Goal: Transaction & Acquisition: Purchase product/service

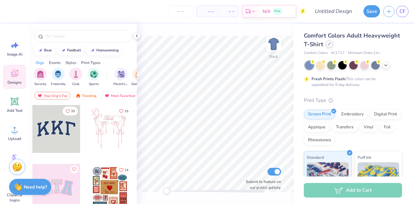
click at [331, 45] on icon at bounding box center [329, 43] width 3 height 3
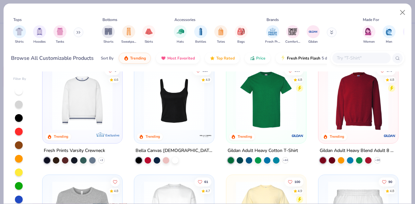
scroll to position [153, 0]
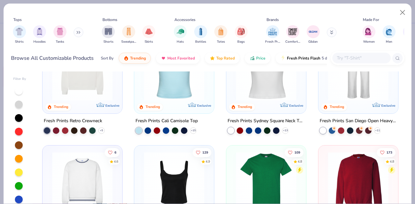
click at [257, 87] on img at bounding box center [266, 71] width 67 height 60
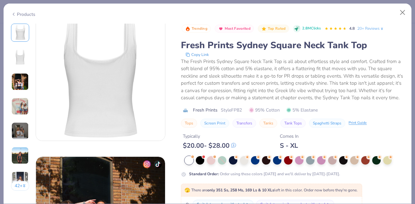
scroll to position [101, 0]
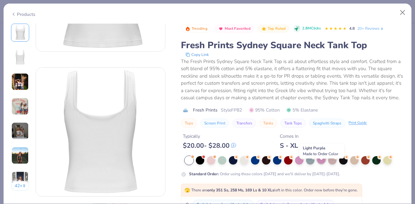
click at [320, 164] on div at bounding box center [321, 160] width 8 height 8
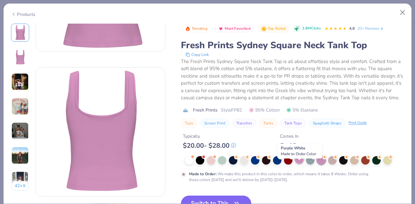
click at [301, 164] on div at bounding box center [299, 160] width 8 height 8
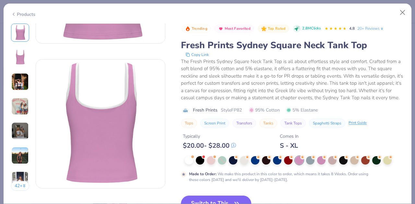
scroll to position [110, 0]
click at [12, 155] on img at bounding box center [19, 155] width 17 height 17
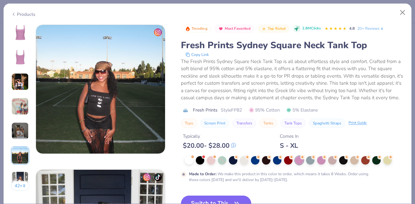
scroll to position [726, 0]
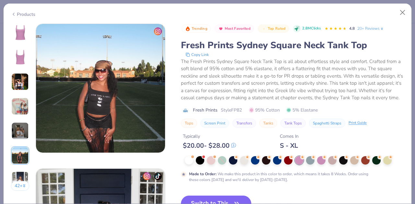
click at [23, 116] on div "42 +" at bounding box center [20, 110] width 18 height 172
click at [18, 105] on img at bounding box center [19, 106] width 17 height 17
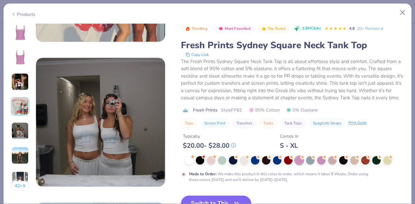
scroll to position [548, 0]
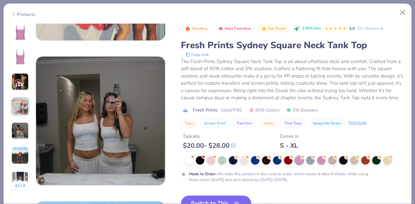
click at [15, 153] on img at bounding box center [19, 155] width 17 height 17
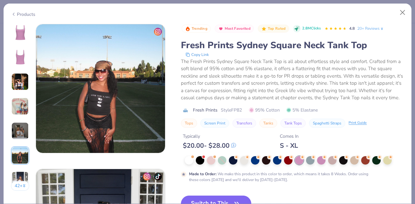
scroll to position [726, 0]
click at [299, 165] on div at bounding box center [299, 161] width 8 height 8
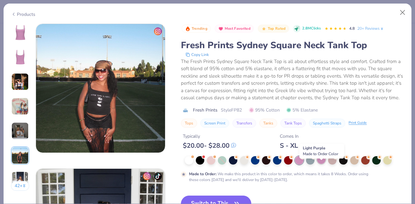
click at [321, 164] on div at bounding box center [321, 160] width 8 height 8
click at [401, 13] on button "Close" at bounding box center [402, 12] width 12 height 12
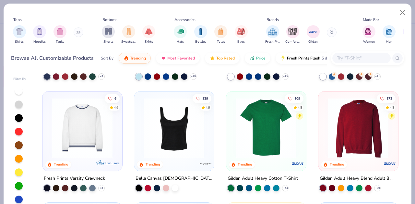
scroll to position [207, 0]
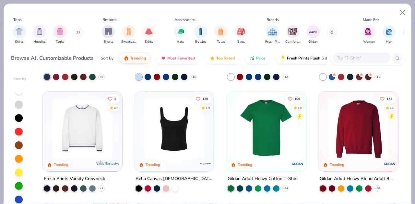
click at [182, 142] on img at bounding box center [174, 128] width 67 height 60
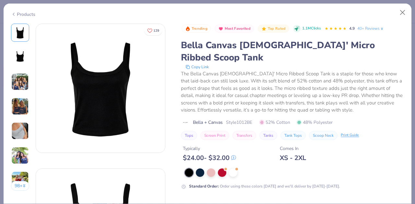
click at [205, 169] on div at bounding box center [294, 173] width 219 height 8
click at [203, 168] on div at bounding box center [200, 172] width 8 height 8
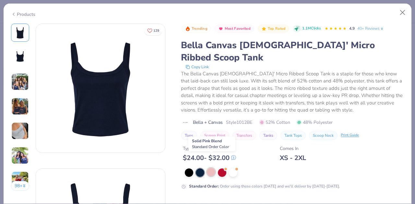
click at [211, 168] on div at bounding box center [211, 172] width 8 height 8
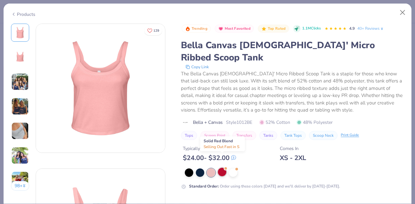
click at [223, 168] on div at bounding box center [222, 172] width 8 height 8
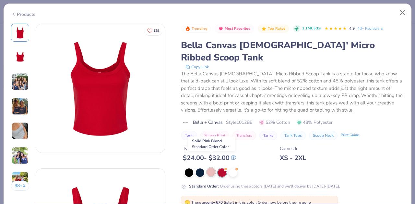
click at [212, 168] on div at bounding box center [211, 172] width 8 height 8
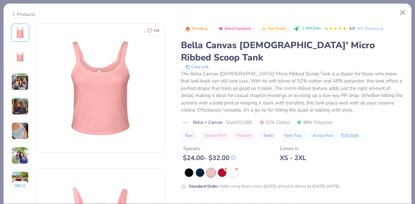
click at [13, 15] on icon at bounding box center [13, 14] width 5 height 8
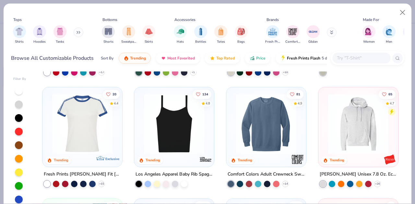
scroll to position [880, 0]
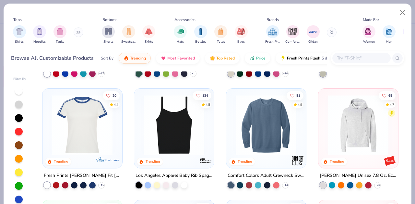
click at [84, 120] on img at bounding box center [82, 125] width 67 height 60
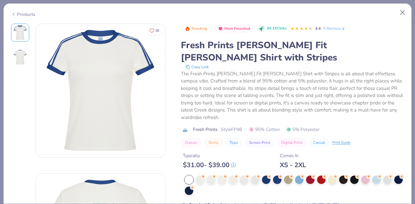
click at [20, 13] on div "Products" at bounding box center [23, 14] width 24 height 7
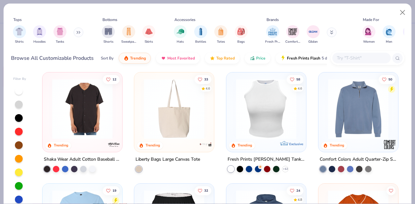
scroll to position [1567, 0]
click at [253, 127] on img at bounding box center [266, 108] width 67 height 60
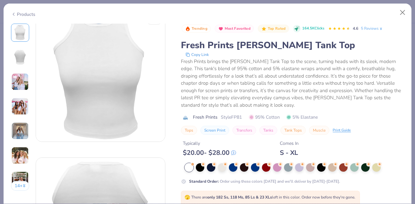
scroll to position [11, 0]
click at [298, 168] on div at bounding box center [299, 167] width 8 height 8
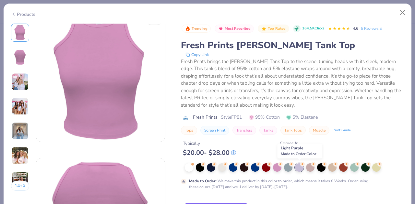
click at [298, 168] on div at bounding box center [299, 168] width 8 height 8
click at [278, 167] on div at bounding box center [277, 167] width 8 height 8
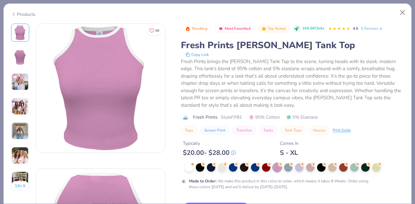
click at [18, 128] on img at bounding box center [19, 130] width 17 height 17
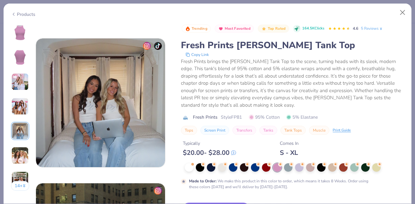
scroll to position [581, 0]
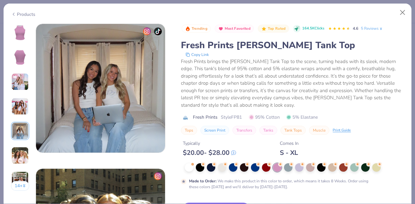
click at [19, 156] on img at bounding box center [19, 155] width 17 height 17
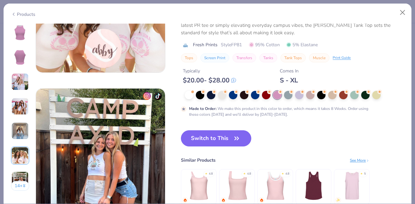
scroll to position [800, 0]
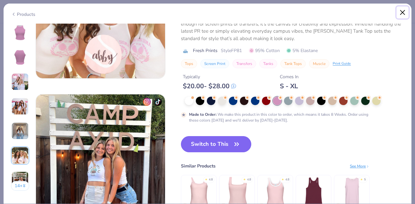
click at [400, 13] on button "Close" at bounding box center [402, 12] width 12 height 12
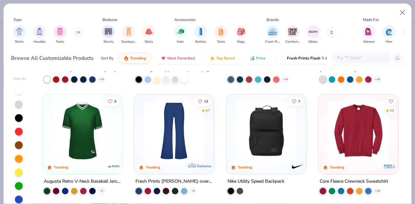
scroll to position [1077, 0]
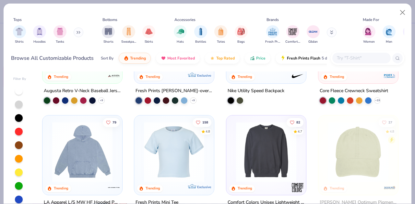
click at [180, 138] on img at bounding box center [174, 152] width 67 height 60
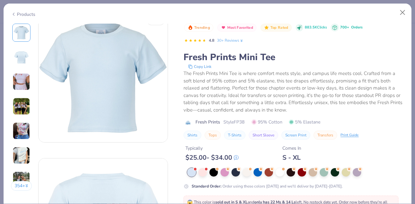
scroll to position [9, 0]
click at [15, 92] on div "354 +" at bounding box center [21, 110] width 21 height 172
click at [16, 85] on img at bounding box center [21, 81] width 17 height 17
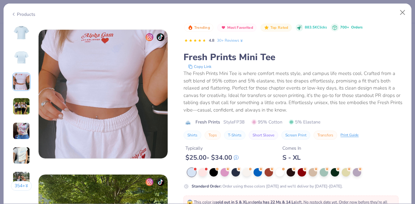
scroll to position [290, 0]
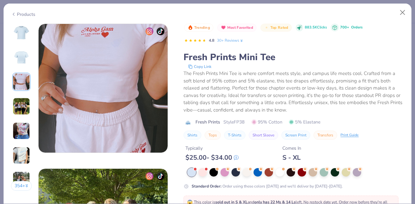
click at [6, 134] on div "354 + 158 AU [GEOGRAPHIC_DATA], [GEOGRAPHIC_DATA] AU [GEOGRAPHIC_DATA], [GEOGRA…" at bounding box center [208, 114] width 408 height 181
click at [18, 131] on img at bounding box center [21, 130] width 17 height 17
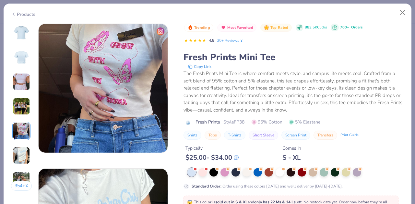
click at [19, 149] on img at bounding box center [21, 155] width 17 height 17
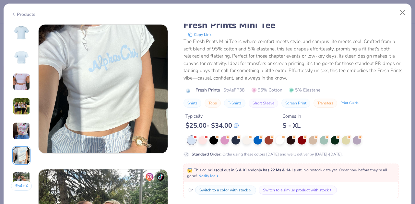
scroll to position [726, 0]
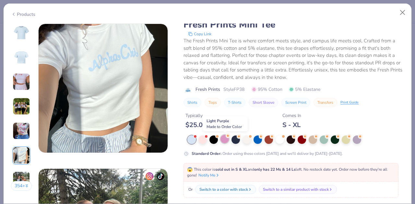
click at [225, 142] on div at bounding box center [224, 139] width 8 height 8
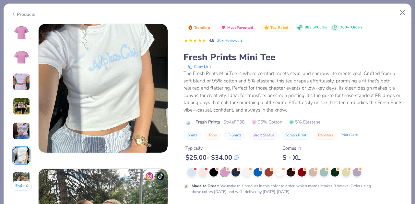
click at [23, 36] on img at bounding box center [22, 33] width 16 height 16
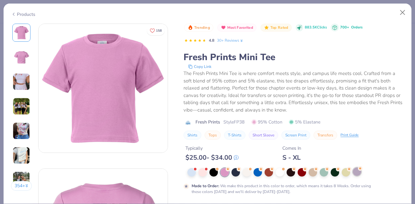
click at [357, 173] on div at bounding box center [357, 172] width 8 height 8
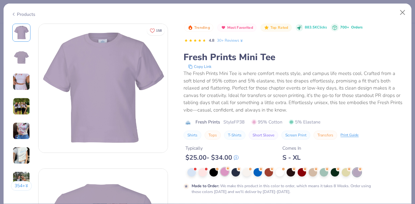
click at [225, 176] on div at bounding box center [224, 172] width 8 height 8
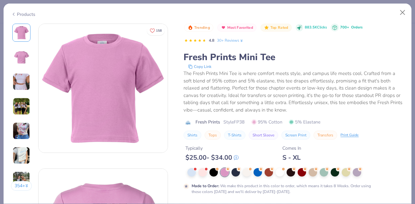
click at [222, 174] on div at bounding box center [224, 173] width 8 height 8
click at [249, 174] on div at bounding box center [246, 172] width 8 height 8
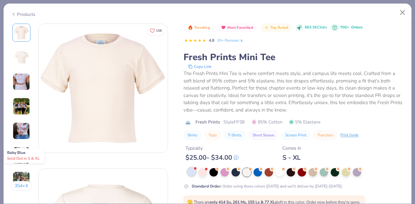
click at [193, 175] on div at bounding box center [191, 172] width 8 height 8
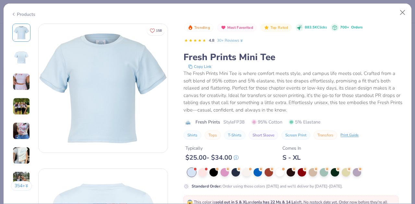
click at [19, 15] on div "Products" at bounding box center [23, 14] width 24 height 7
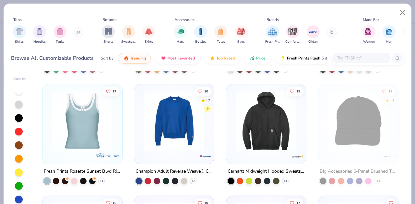
scroll to position [4119, 0]
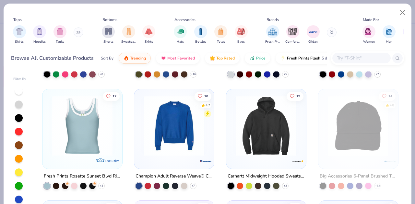
click at [79, 125] on img at bounding box center [82, 126] width 67 height 60
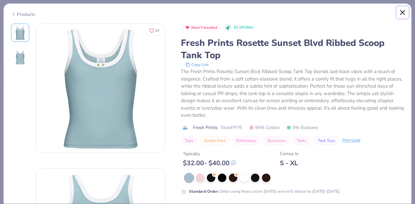
click at [399, 14] on button "Close" at bounding box center [402, 12] width 12 height 12
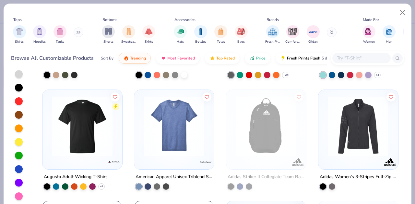
scroll to position [6346, 0]
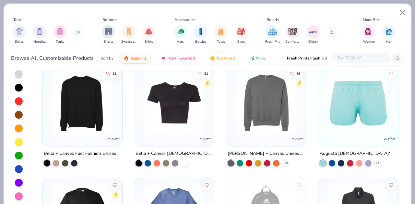
click at [176, 113] on img at bounding box center [174, 103] width 67 height 60
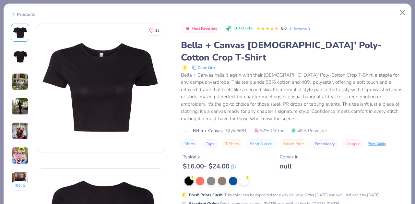
click at [26, 128] on img at bounding box center [19, 130] width 17 height 17
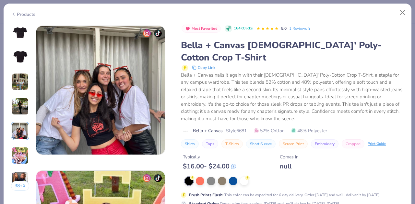
scroll to position [581, 0]
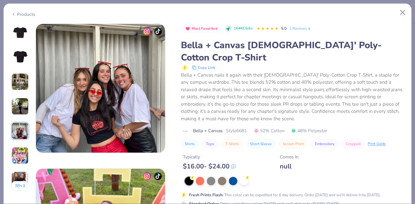
click at [17, 160] on img at bounding box center [19, 155] width 17 height 17
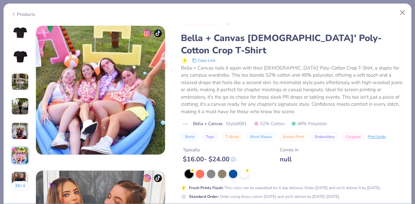
scroll to position [726, 0]
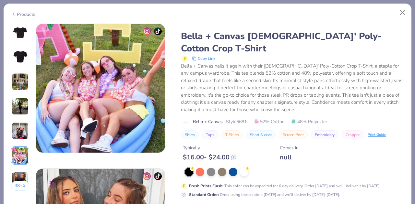
click at [21, 174] on img at bounding box center [19, 180] width 17 height 17
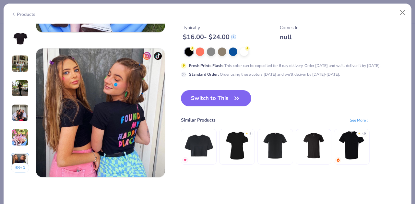
scroll to position [871, 0]
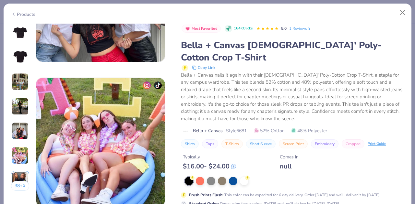
click at [23, 82] on img at bounding box center [19, 81] width 17 height 17
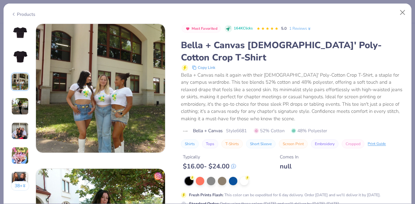
scroll to position [290, 0]
click at [404, 12] on button "Close" at bounding box center [402, 12] width 12 height 12
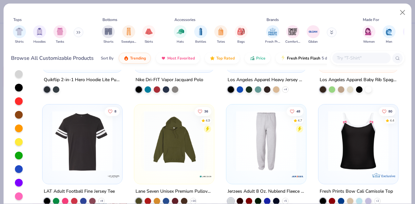
scroll to position [3748, 0]
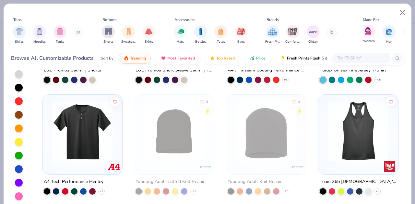
click at [368, 40] on span "Women" at bounding box center [369, 41] width 12 height 5
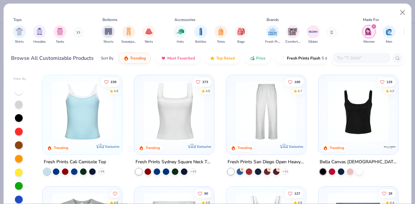
click at [85, 112] on img at bounding box center [82, 112] width 67 height 60
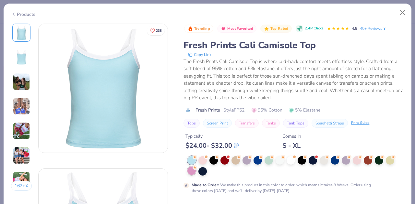
click at [193, 171] on div at bounding box center [191, 171] width 8 height 8
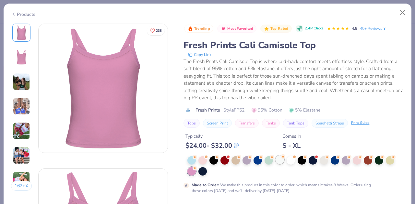
click at [279, 160] on div at bounding box center [279, 160] width 8 height 8
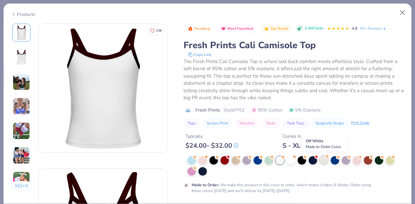
click at [327, 162] on div at bounding box center [324, 160] width 8 height 8
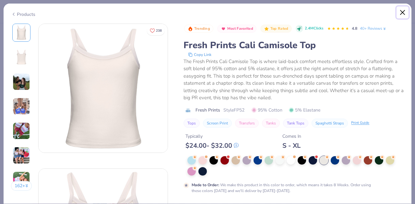
click at [401, 15] on button "Close" at bounding box center [402, 12] width 12 height 12
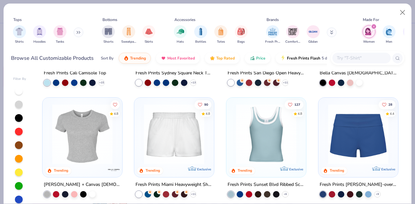
scroll to position [91, 0]
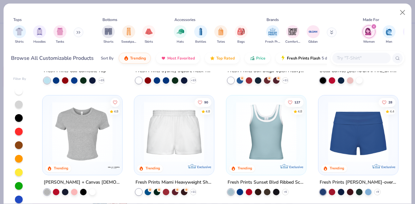
click at [243, 136] on img at bounding box center [266, 132] width 67 height 60
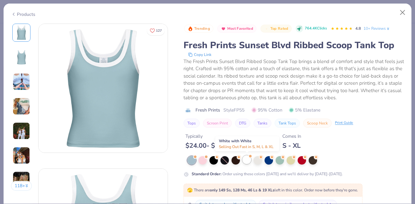
click at [250, 160] on div at bounding box center [246, 160] width 8 height 8
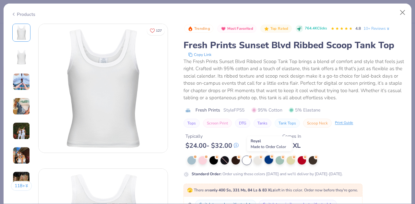
click at [271, 163] on div at bounding box center [268, 160] width 8 height 8
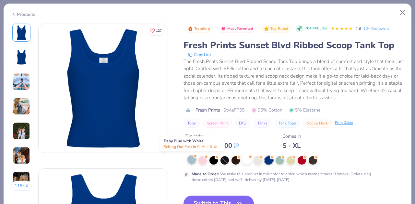
click at [190, 164] on div at bounding box center [191, 160] width 8 height 8
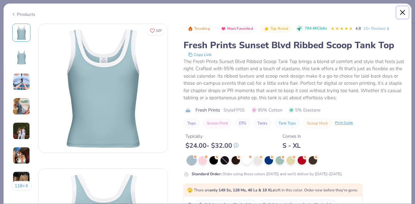
click at [401, 14] on button "Close" at bounding box center [402, 12] width 12 height 12
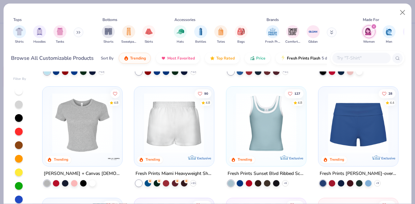
scroll to position [122, 0]
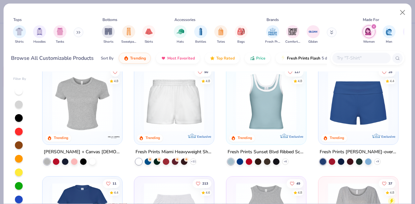
click at [75, 127] on img at bounding box center [82, 102] width 67 height 60
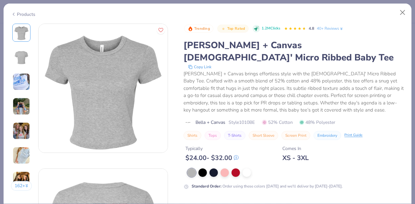
click at [21, 110] on img at bounding box center [21, 106] width 17 height 17
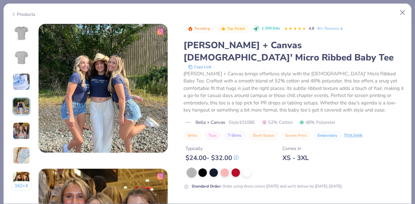
click at [20, 130] on img at bounding box center [21, 130] width 17 height 17
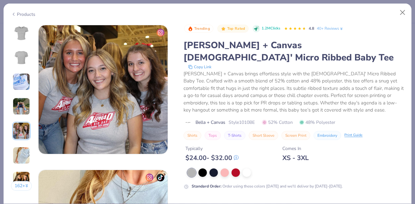
scroll to position [581, 0]
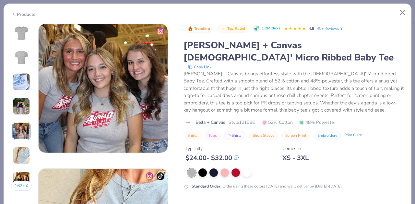
click at [25, 154] on img at bounding box center [21, 155] width 17 height 17
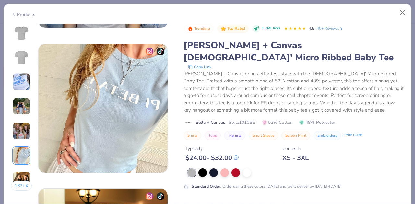
scroll to position [726, 0]
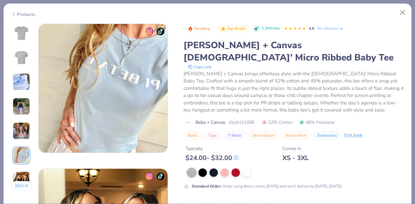
click at [22, 173] on img at bounding box center [21, 180] width 17 height 17
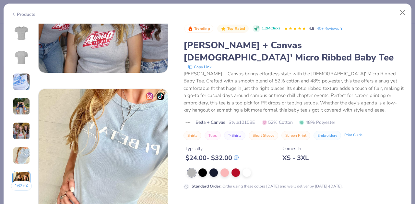
scroll to position [649, 0]
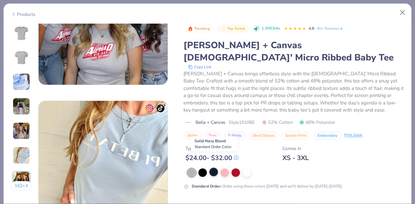
click at [212, 168] on div at bounding box center [213, 172] width 8 height 8
click at [216, 169] on div at bounding box center [213, 173] width 8 height 8
click at [227, 168] on div at bounding box center [224, 172] width 8 height 8
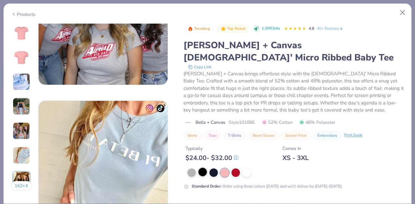
click at [202, 168] on div at bounding box center [202, 172] width 8 height 8
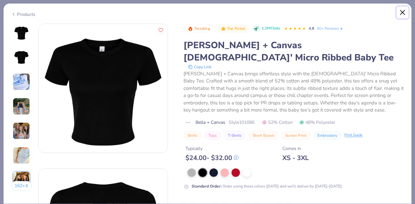
click at [403, 13] on button "Close" at bounding box center [402, 12] width 12 height 12
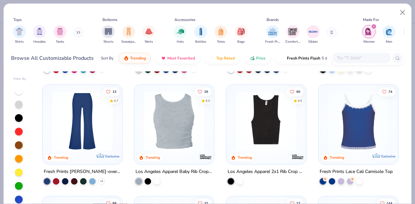
scroll to position [437, 0]
click at [177, 126] on img at bounding box center [174, 121] width 67 height 60
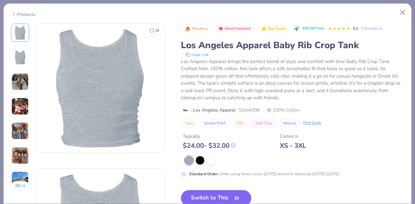
scroll to position [49, 0]
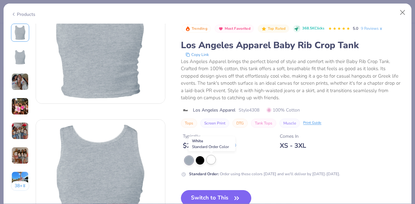
click at [212, 162] on div at bounding box center [211, 160] width 8 height 8
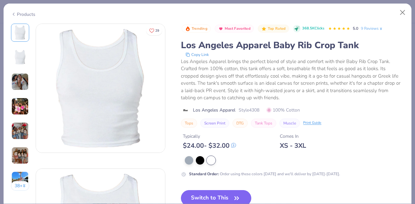
click at [23, 84] on img at bounding box center [19, 81] width 17 height 17
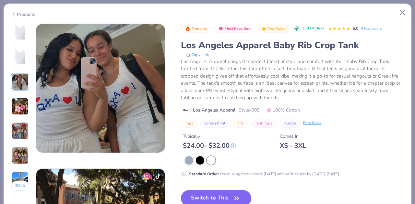
click at [18, 105] on img at bounding box center [19, 106] width 17 height 17
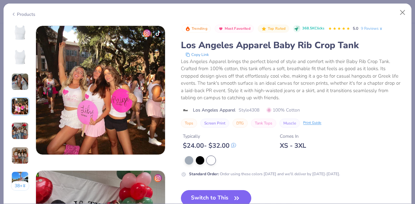
scroll to position [436, 0]
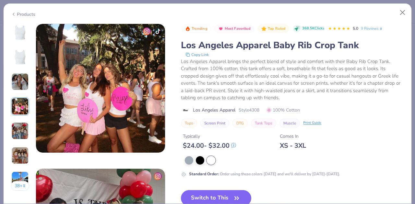
click at [23, 134] on img at bounding box center [19, 130] width 17 height 17
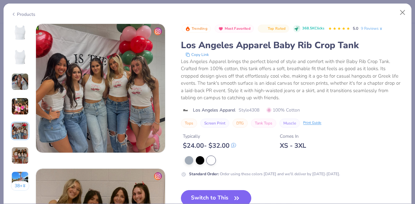
click at [17, 153] on img at bounding box center [19, 155] width 17 height 17
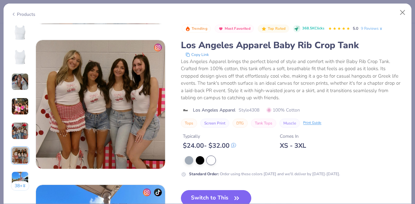
scroll to position [726, 0]
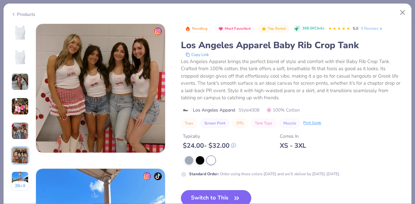
click at [24, 152] on img at bounding box center [19, 155] width 17 height 17
click at [25, 175] on img at bounding box center [19, 180] width 17 height 17
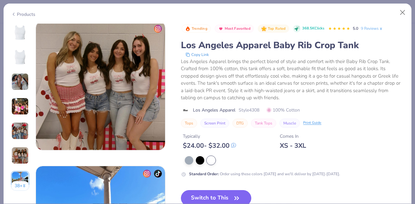
click at [22, 83] on img at bounding box center [19, 81] width 17 height 17
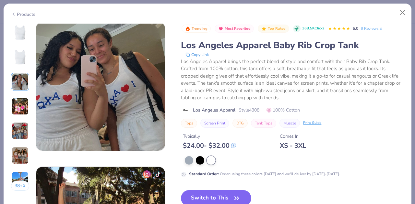
scroll to position [290, 0]
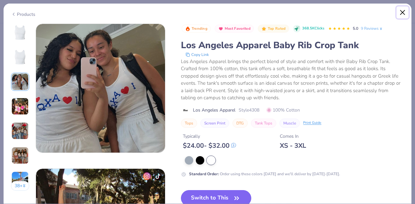
click at [397, 16] on button "Close" at bounding box center [402, 12] width 12 height 12
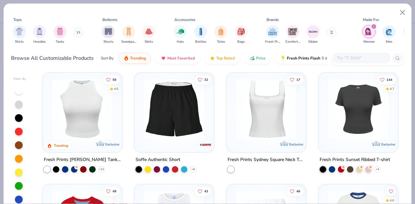
scroll to position [560, 0]
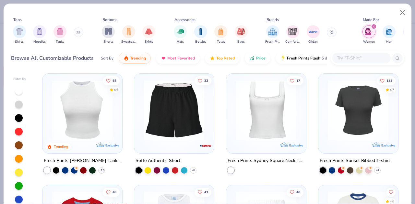
click at [86, 123] on img at bounding box center [82, 110] width 67 height 60
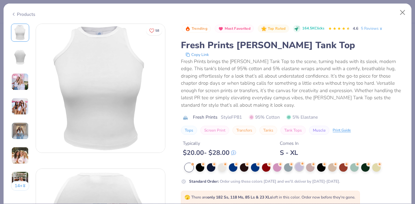
click at [299, 169] on div at bounding box center [299, 167] width 8 height 8
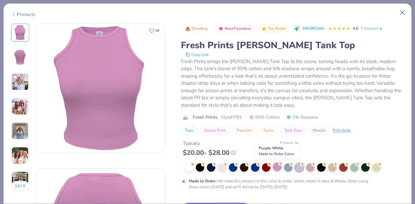
click at [277, 168] on div at bounding box center [277, 167] width 8 height 8
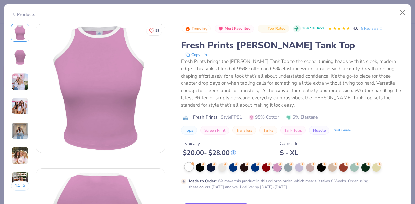
click at [191, 167] on div at bounding box center [189, 167] width 8 height 8
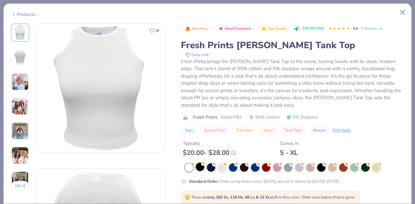
click at [199, 170] on div at bounding box center [200, 167] width 8 height 8
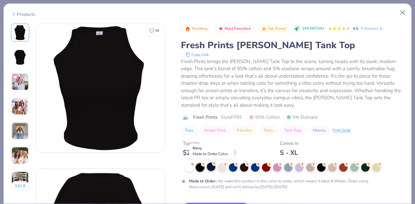
click at [213, 169] on div at bounding box center [211, 167] width 8 height 8
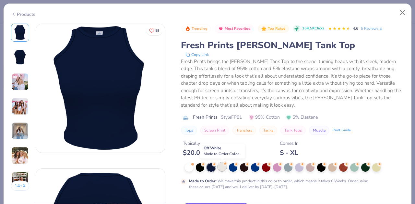
click at [224, 169] on div at bounding box center [222, 167] width 8 height 8
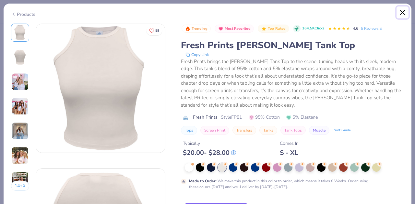
click at [403, 12] on button "Close" at bounding box center [402, 12] width 12 height 12
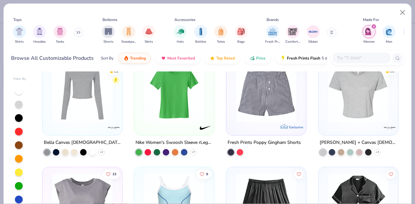
scroll to position [1025, 0]
click at [340, 101] on img at bounding box center [358, 93] width 67 height 60
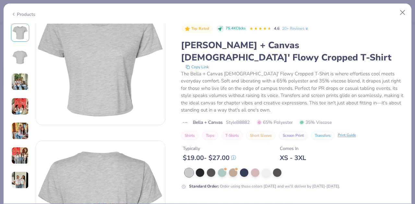
scroll to position [28, 0]
click at [203, 168] on div at bounding box center [200, 172] width 8 height 8
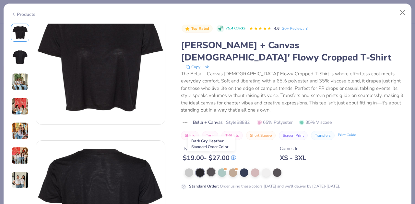
click at [212, 168] on div at bounding box center [211, 172] width 8 height 8
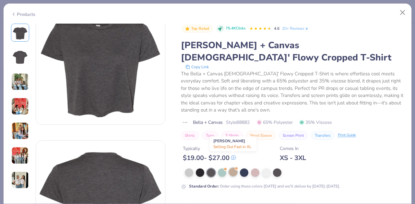
click at [233, 168] on div at bounding box center [233, 172] width 8 height 8
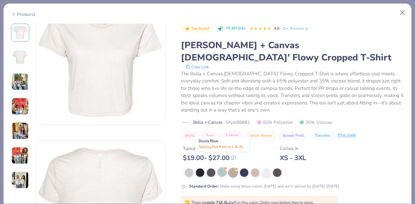
click at [221, 168] on div at bounding box center [222, 172] width 8 height 8
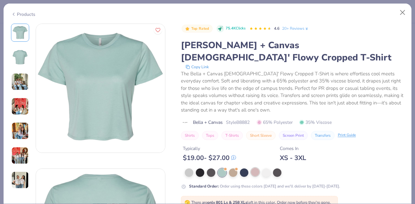
click at [254, 168] on div at bounding box center [255, 172] width 8 height 8
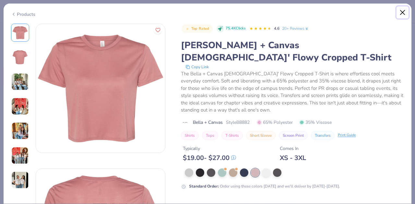
click at [403, 15] on button "Close" at bounding box center [402, 12] width 12 height 12
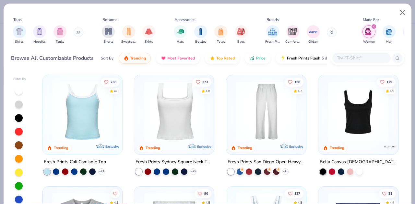
click at [164, 103] on img at bounding box center [174, 112] width 67 height 60
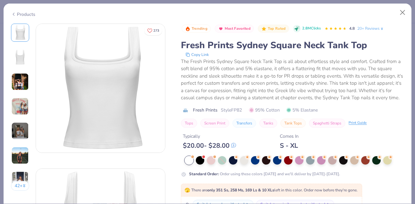
click at [15, 111] on img at bounding box center [19, 106] width 17 height 17
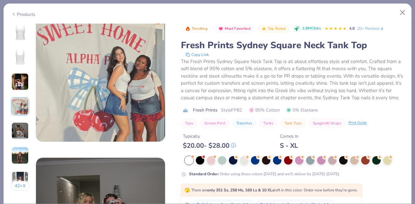
scroll to position [447, 0]
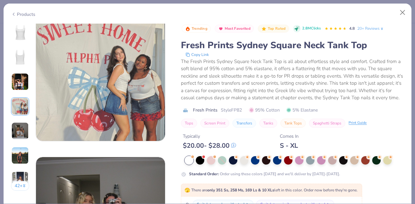
click at [26, 150] on img at bounding box center [19, 155] width 17 height 17
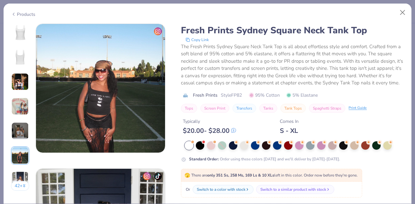
click at [19, 136] on img at bounding box center [19, 130] width 17 height 17
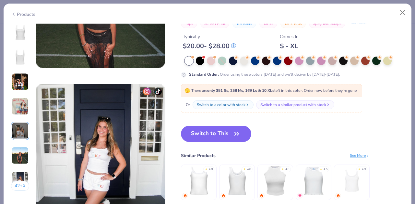
scroll to position [817, 0]
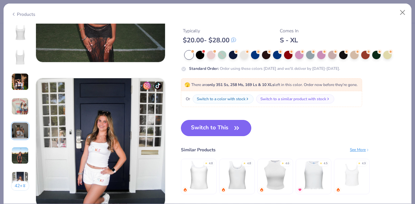
click at [227, 135] on button "Switch to This" at bounding box center [216, 128] width 70 height 16
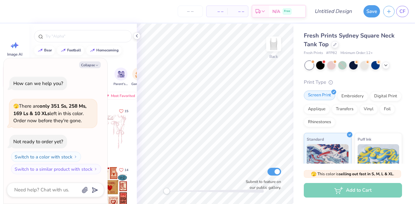
click at [311, 98] on div "Screen Print" at bounding box center [319, 96] width 31 height 10
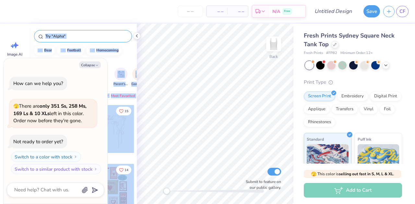
drag, startPoint x: 137, startPoint y: 37, endPoint x: 74, endPoint y: 32, distance: 63.0
click at [74, 32] on div "– – Per Item – – Total Est. Delivery N/A Free Design Title Save CF Image AI Des…" at bounding box center [207, 102] width 415 height 204
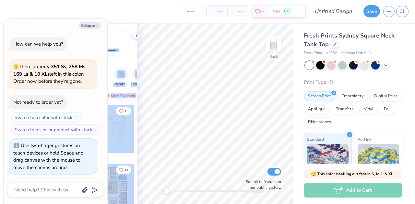
click at [158, 198] on div "Back Submit to feature on our public gallery." at bounding box center [215, 114] width 157 height 181
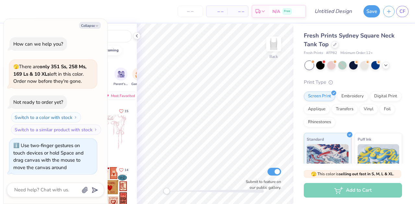
click at [341, 38] on span "Fresh Prints Sydney Square Neck Tank Top" at bounding box center [349, 40] width 91 height 17
click at [336, 44] on div at bounding box center [334, 44] width 7 height 7
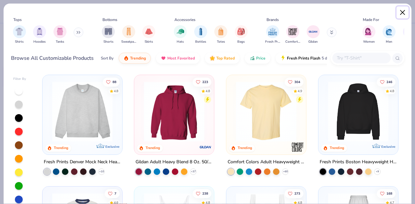
click at [401, 13] on button "Close" at bounding box center [402, 12] width 12 height 12
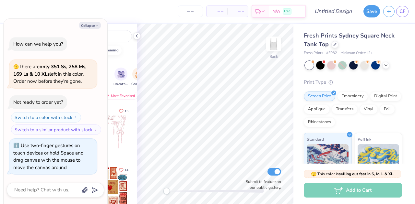
click at [345, 191] on div "Add to Cart" at bounding box center [353, 190] width 98 height 15
click at [329, 12] on input "Design Title" at bounding box center [341, 11] width 32 height 13
click at [91, 28] on button "Collapse" at bounding box center [90, 25] width 22 height 7
type textarea "x"
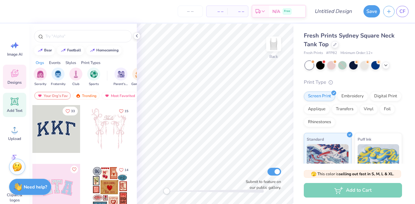
click at [15, 105] on icon at bounding box center [15, 102] width 10 height 10
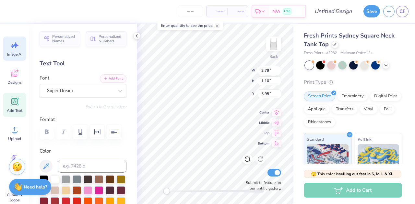
click at [13, 48] on icon at bounding box center [15, 46] width 10 height 10
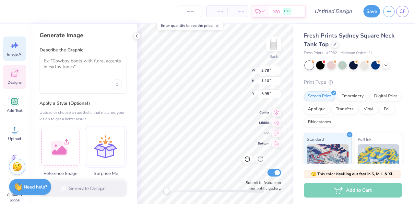
click at [15, 80] on span "Designs" at bounding box center [14, 82] width 14 height 5
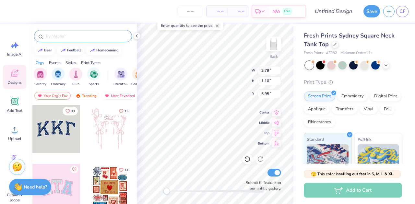
click at [55, 37] on input "text" at bounding box center [86, 36] width 83 height 6
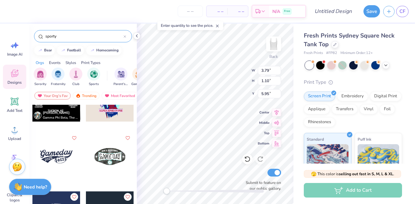
scroll to position [95, 0]
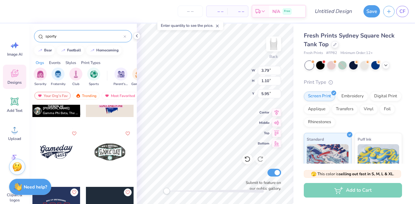
type input "sporty"
click at [55, 149] on div at bounding box center [56, 152] width 48 height 48
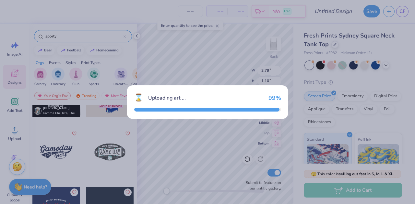
type input "7.03"
type input "3.07"
type input "3.00"
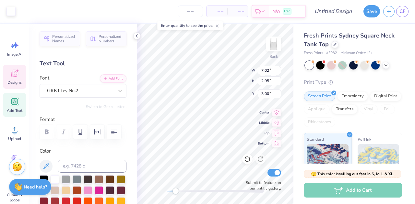
type input "7.02"
type input "2.95"
type input "7.03"
type input "2.97"
click at [222, 67] on div "Back W 7.02 7.02 " H 2.95 2.95 " Y 3.00 3.00 " Center Middle Top Bottom Submit …" at bounding box center [215, 114] width 157 height 181
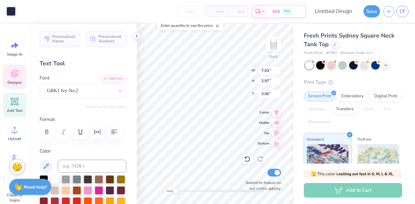
type input "7.03"
type input "2.97"
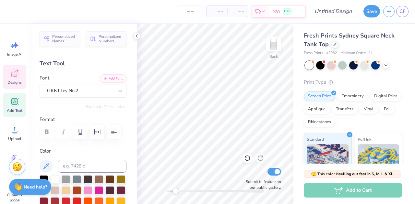
click at [17, 74] on icon at bounding box center [15, 74] width 10 height 10
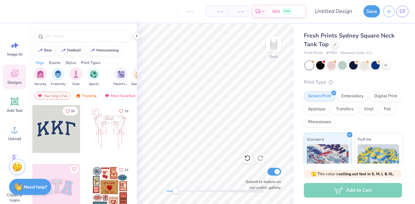
click at [74, 42] on div at bounding box center [83, 35] width 108 height 22
click at [73, 39] on input "text" at bounding box center [86, 36] width 83 height 6
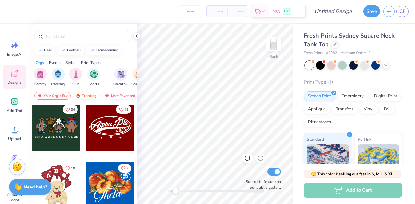
scroll to position [178, 0]
click at [100, 131] on div at bounding box center [110, 128] width 48 height 48
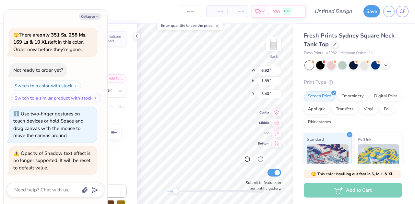
scroll to position [5, 2]
click at [262, 113] on span "Center" at bounding box center [264, 111] width 12 height 5
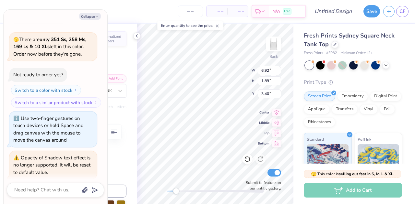
click at [65, 159] on div "Opacity of Shadow text effect is no longer supported. It will be reset to defau…" at bounding box center [53, 166] width 80 height 22
click at [93, 18] on button "Collapse" at bounding box center [90, 16] width 22 height 7
type textarea "x"
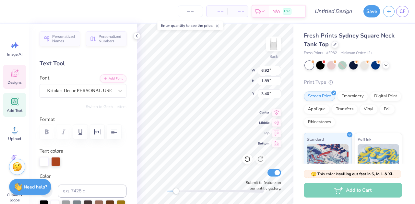
click at [13, 77] on icon at bounding box center [15, 74] width 10 height 10
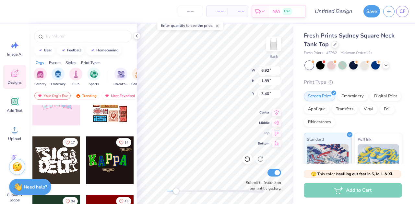
scroll to position [140, 0]
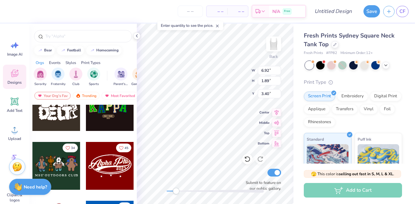
click at [101, 165] on div at bounding box center [110, 166] width 48 height 48
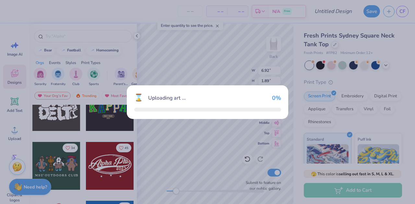
type input "7.03"
type input "3.71"
type input "3.00"
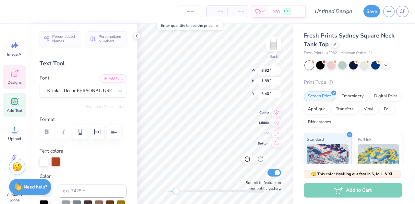
scroll to position [5, 1]
type textarea "Delta Phi0"
click at [258, 110] on span "Center" at bounding box center [264, 111] width 12 height 5
type input "6.13"
type input "2.38"
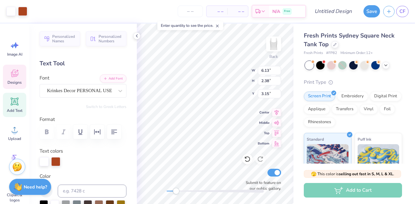
type input "3.15"
type textarea "Delta Phi Epsilon0"
click at [261, 146] on div "Back W 6.64 6.64 " H 3.21 3.21 " Y 3.00 3.00 " Center Middle Top Bottom Submit …" at bounding box center [215, 114] width 157 height 181
type input "3.00"
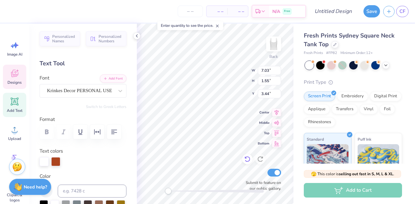
scroll to position [5, 1]
type input "7.03"
type input "1.55"
type input "3.44"
type input "6.64"
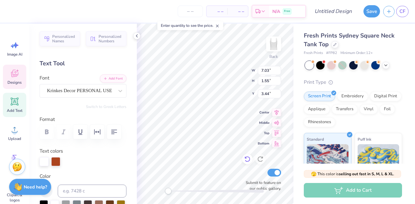
type input "3.21"
type input "6.50"
type input "1.58"
type input "0.58"
type input "4.99"
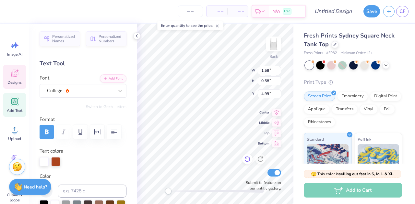
type textarea "2"
type textarea "1917"
type input "7.03"
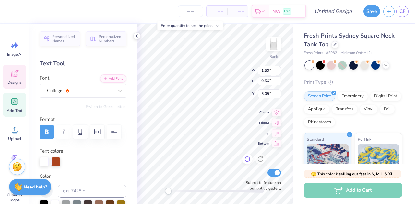
type input "1.55"
type input "3.44"
click at [277, 112] on icon at bounding box center [276, 112] width 9 height 8
type textarea "Delta Phi Epsilon0"
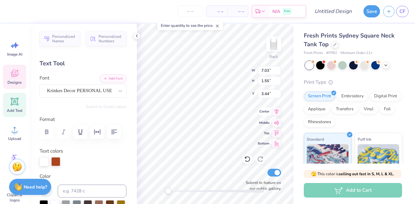
scroll to position [5, 1]
type input "4.94"
type input "2.87"
type input "2.88"
type textarea "Dphie0"
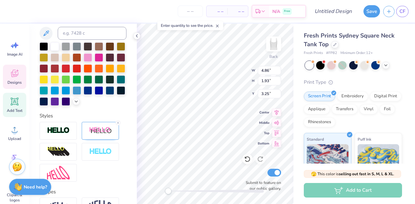
scroll to position [5, 1]
click at [277, 111] on icon at bounding box center [276, 112] width 9 height 8
click at [278, 124] on icon at bounding box center [276, 122] width 9 height 8
click at [277, 113] on icon at bounding box center [276, 112] width 9 height 8
click at [277, 133] on icon at bounding box center [277, 132] width 6 height 5
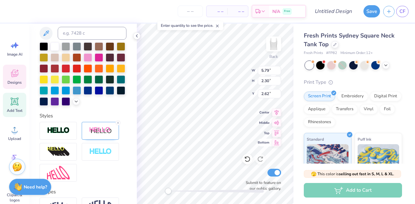
click at [274, 144] on icon at bounding box center [276, 143] width 9 height 8
click at [5, 77] on div "Designs" at bounding box center [14, 77] width 23 height 24
click at [17, 74] on icon at bounding box center [15, 74] width 10 height 10
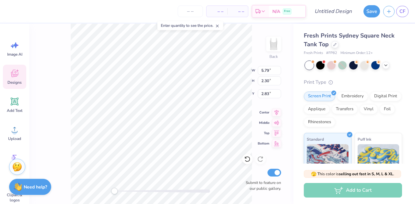
type input "2.83"
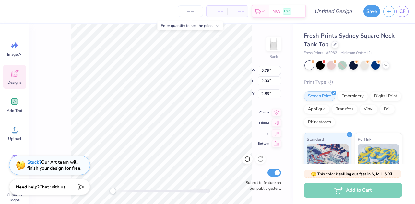
click at [13, 79] on div "Designs" at bounding box center [14, 77] width 23 height 24
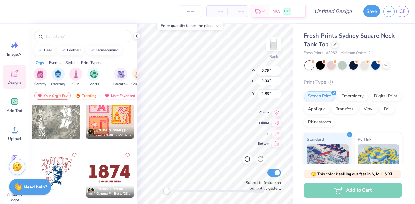
scroll to position [1378, 0]
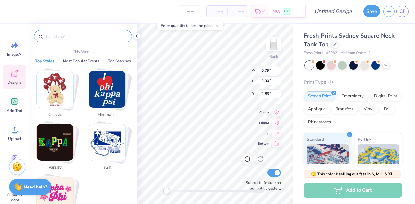
click at [67, 38] on input "text" at bounding box center [86, 36] width 83 height 6
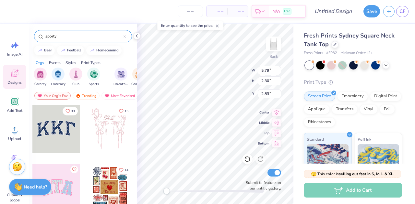
type input "sporty"
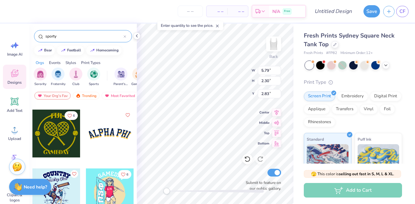
scroll to position [972, 0]
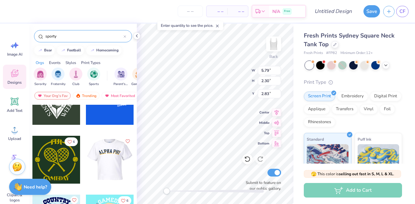
click at [86, 161] on div at bounding box center [62, 160] width 48 height 48
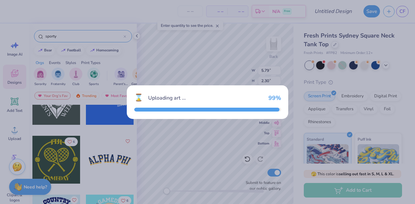
type input "7.03"
type input "1.84"
type input "3.00"
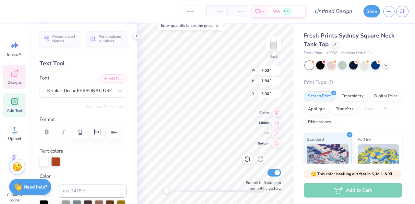
type input "5.79"
type input "2.30"
type input "2.83"
type textarea "A"
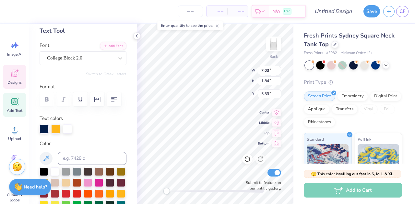
scroll to position [33, 0]
type textarea "Dphie"
click at [55, 127] on div at bounding box center [55, 128] width 9 height 9
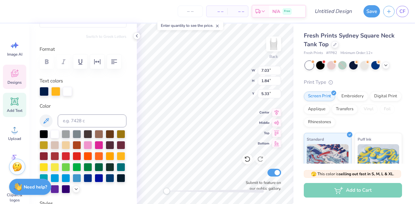
scroll to position [71, 0]
click at [57, 88] on div at bounding box center [55, 91] width 9 height 9
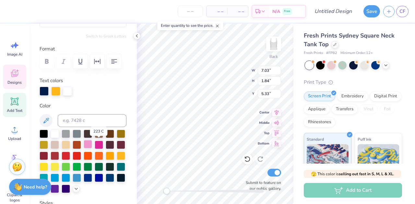
click at [92, 145] on div at bounding box center [88, 144] width 8 height 8
click at [44, 134] on div at bounding box center [44, 133] width 8 height 8
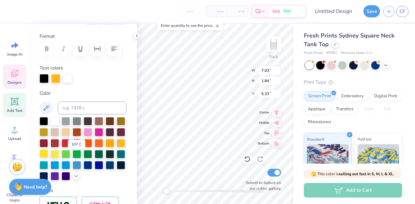
scroll to position [89, 0]
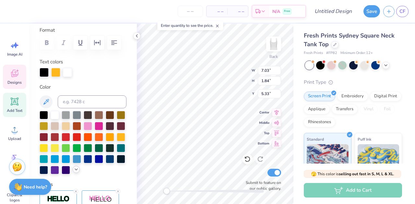
click at [75, 170] on polyline at bounding box center [76, 169] width 3 height 1
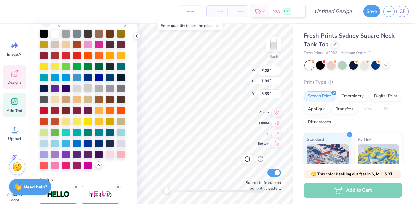
scroll to position [174, 0]
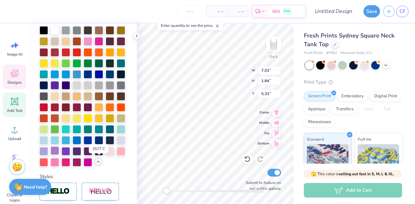
click at [59, 155] on div at bounding box center [55, 151] width 8 height 8
click at [48, 155] on div at bounding box center [44, 151] width 8 height 8
click at [59, 155] on div at bounding box center [55, 151] width 8 height 8
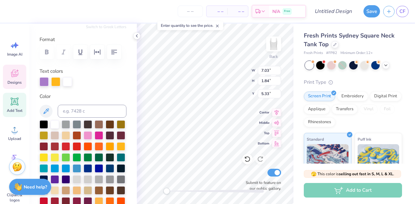
scroll to position [80, 0]
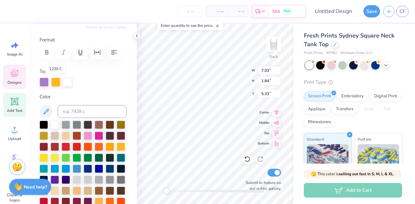
click at [56, 81] on div at bounding box center [55, 82] width 9 height 9
click at [59, 157] on div at bounding box center [55, 157] width 8 height 8
click at [44, 81] on div at bounding box center [44, 82] width 9 height 9
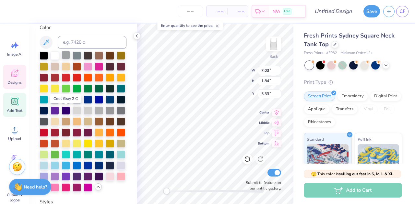
scroll to position [162, 0]
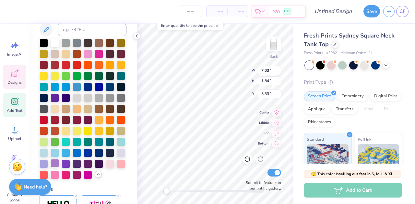
click at [59, 168] on div at bounding box center [55, 163] width 8 height 8
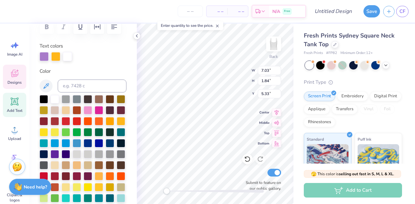
scroll to position [105, 0]
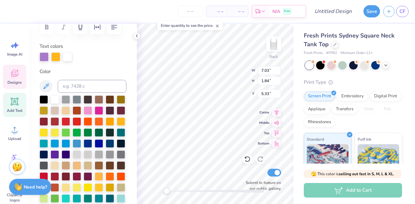
click at [56, 54] on div at bounding box center [55, 56] width 9 height 9
click at [46, 99] on div at bounding box center [44, 99] width 8 height 8
click at [54, 102] on div at bounding box center [55, 99] width 8 height 8
click at [73, 103] on div at bounding box center [77, 99] width 8 height 8
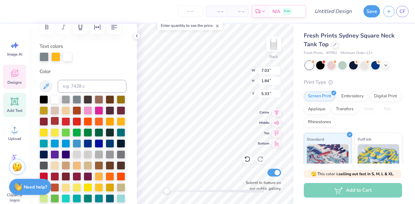
click at [59, 120] on div at bounding box center [55, 121] width 8 height 8
click at [59, 133] on div at bounding box center [55, 132] width 8 height 8
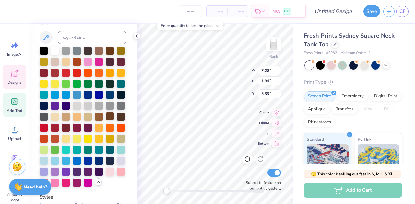
scroll to position [155, 0]
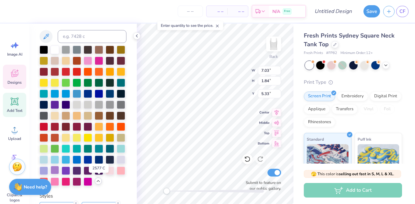
click at [59, 175] on div at bounding box center [55, 170] width 8 height 8
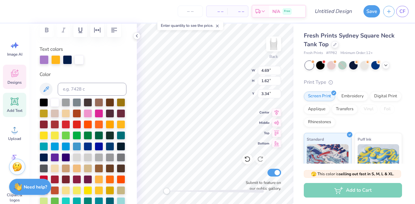
scroll to position [5, 1]
click at [82, 61] on div at bounding box center [79, 59] width 9 height 9
click at [45, 100] on div at bounding box center [44, 102] width 8 height 8
click at [76, 63] on div at bounding box center [79, 59] width 9 height 9
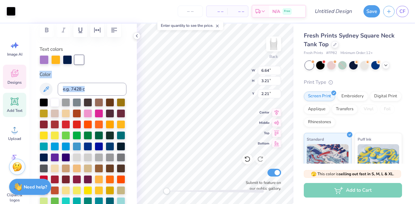
drag, startPoint x: 47, startPoint y: 101, endPoint x: 81, endPoint y: 58, distance: 54.5
click at [81, 58] on div "Personalized Names Personalized Numbers Text Tool Add Font Font College Block 2…" at bounding box center [83, 114] width 108 height 181
click at [94, 79] on div "Color" at bounding box center [83, 155] width 87 height 169
click at [79, 60] on div at bounding box center [79, 59] width 9 height 9
click at [45, 102] on div at bounding box center [44, 102] width 8 height 8
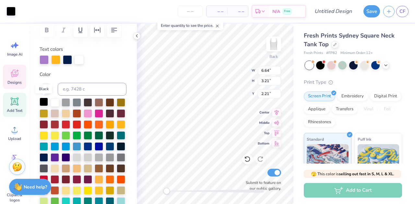
click at [45, 102] on div at bounding box center [44, 102] width 8 height 8
click at [44, 60] on div at bounding box center [44, 59] width 9 height 9
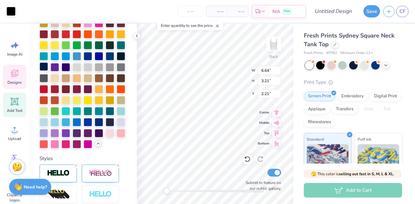
scroll to position [193, 0]
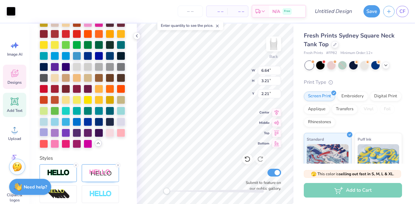
click at [48, 137] on div at bounding box center [44, 132] width 8 height 8
type input "4.69"
type input "1.62"
type input "3.00"
click at [59, 137] on div at bounding box center [55, 132] width 8 height 8
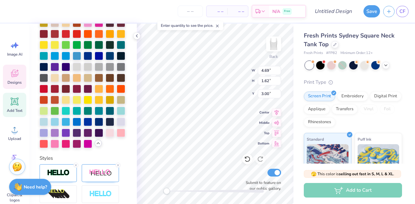
scroll to position [5, 1]
click at [48, 137] on div at bounding box center [44, 132] width 8 height 8
click at [59, 137] on div at bounding box center [55, 132] width 8 height 8
click at [127, 173] on div "Personalized Names Personalized Numbers Text Tool Add Font Font College Block 2…" at bounding box center [83, 114] width 108 height 181
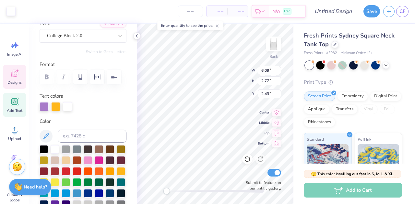
scroll to position [54, 0]
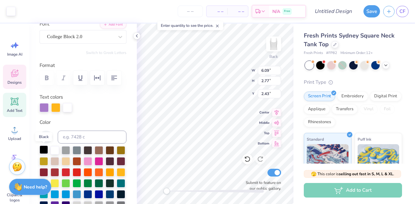
click at [45, 152] on div at bounding box center [44, 150] width 8 height 8
click at [45, 151] on div at bounding box center [44, 150] width 8 height 8
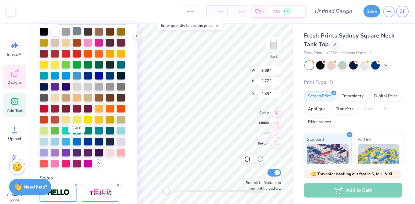
scroll to position [173, 0]
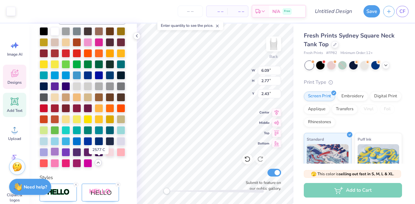
click at [59, 156] on div at bounding box center [55, 152] width 8 height 8
type input "6.09"
type input "2.77"
type input "2.43"
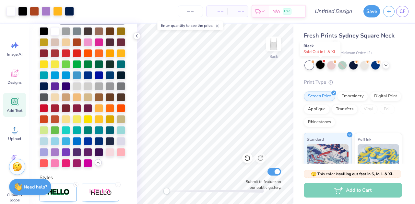
click at [320, 64] on div at bounding box center [320, 65] width 8 height 8
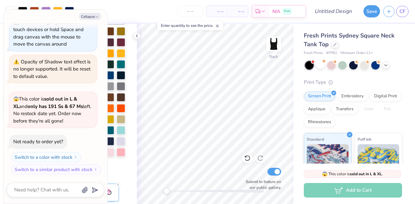
scroll to position [114, 0]
click at [324, 66] on div at bounding box center [320, 65] width 8 height 8
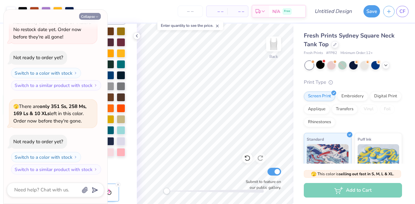
click at [89, 17] on button "Collapse" at bounding box center [90, 16] width 22 height 7
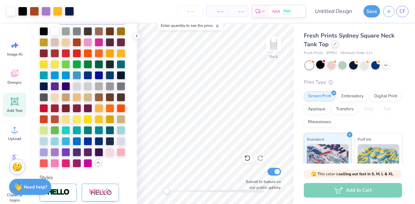
click at [334, 45] on icon at bounding box center [334, 43] width 3 height 3
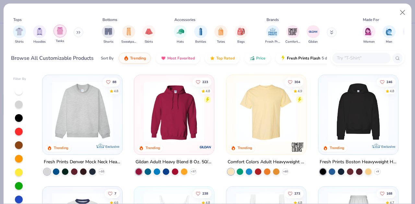
click at [59, 32] on img "filter for Tanks" at bounding box center [59, 30] width 7 height 7
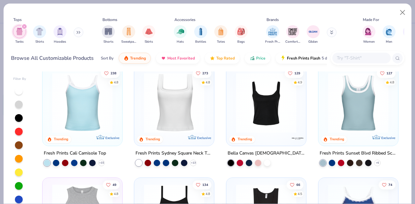
scroll to position [9, 0]
click at [76, 109] on img at bounding box center [82, 103] width 67 height 60
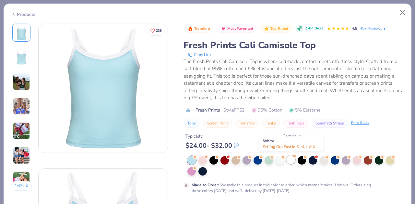
click at [292, 161] on div at bounding box center [290, 160] width 8 height 8
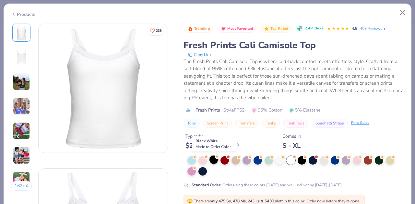
click at [215, 159] on div at bounding box center [213, 160] width 8 height 8
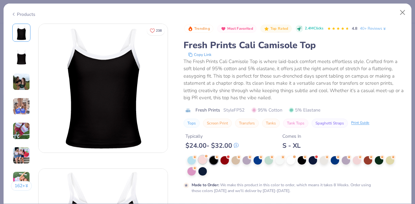
click at [205, 160] on div at bounding box center [202, 160] width 8 height 8
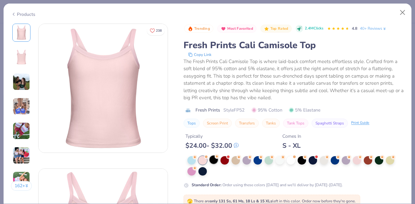
click at [217, 162] on div at bounding box center [213, 160] width 8 height 8
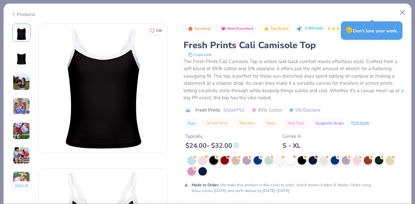
click at [207, 173] on div at bounding box center [295, 166] width 216 height 19
click at [203, 172] on div at bounding box center [202, 171] width 8 height 8
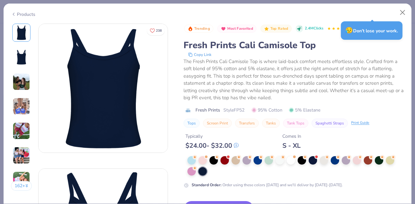
click at [348, 61] on div "The Fresh Prints Cali Camisole Top is where laid-back comfort meets effortless …" at bounding box center [293, 80] width 220 height 44
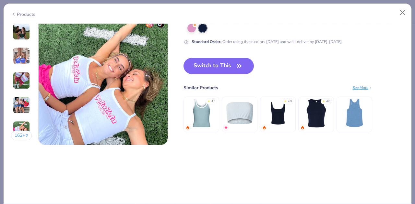
scroll to position [878, 0]
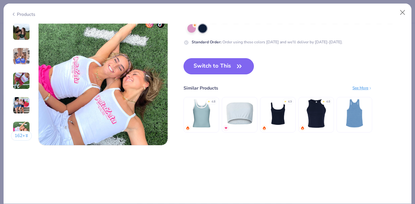
click at [222, 69] on button "Switch to This" at bounding box center [218, 66] width 70 height 16
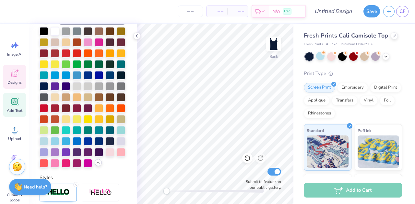
click at [11, 77] on icon at bounding box center [15, 74] width 10 height 10
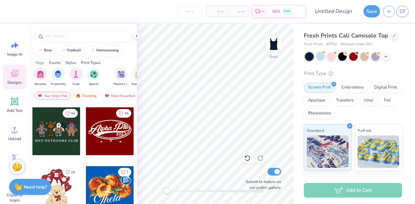
scroll to position [175, 0]
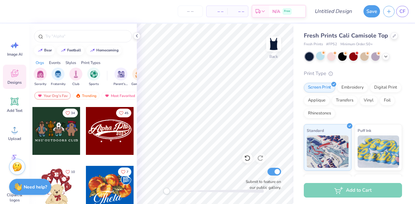
click at [109, 134] on div at bounding box center [110, 131] width 48 height 48
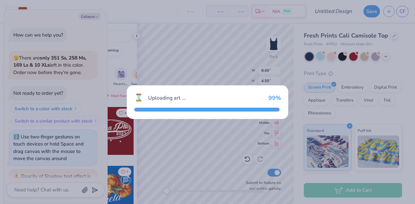
scroll to position [231, 0]
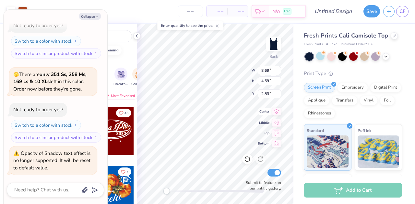
click at [273, 112] on icon at bounding box center [276, 112] width 9 height 8
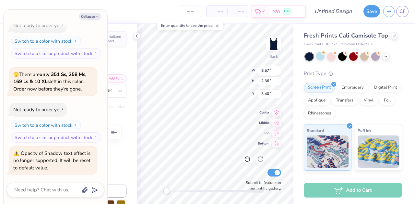
scroll to position [5, 2]
type textarea "x"
type input "1.95"
type input "0.72"
type input "5.40"
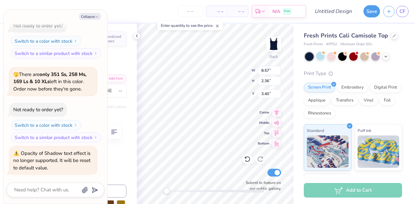
type textarea "x"
type textarea "Alpha Ph0"
type textarea "x"
type textarea "Alpha P0"
type textarea "x"
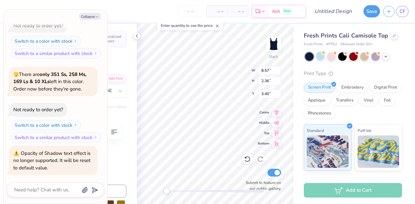
type textarea "Alpha 0"
type textarea "x"
type textarea "Alpha0"
type textarea "x"
type textarea "Alph0"
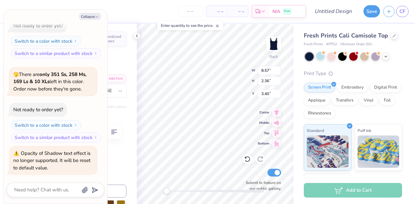
type textarea "x"
type textarea "Alp0"
type textarea "x"
type textarea "Al0"
type textarea "x"
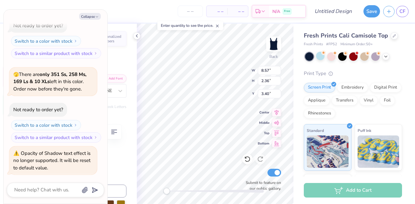
type textarea "A0"
type textarea "x"
type textarea "0"
type textarea "x"
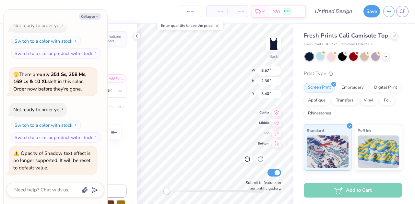
type textarea "D0"
type textarea "x"
type textarea "De0"
type textarea "x"
type textarea "Del0"
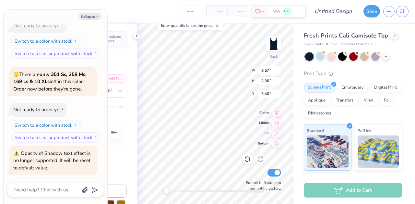
type textarea "x"
type textarea "Delt0"
type textarea "x"
type textarea "Delta0"
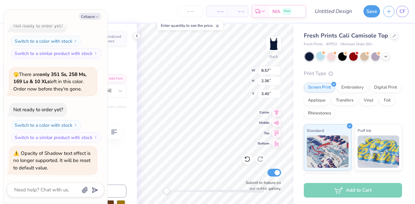
type textarea "x"
type textarea "Delta 0"
type textarea "x"
type textarea "Delta P0"
type textarea "x"
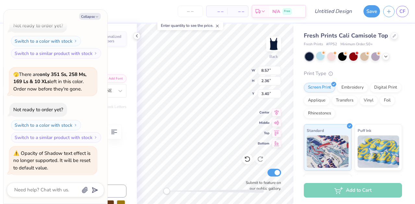
type textarea "Delta Ph0"
type textarea "x"
type textarea "Delta Phi0"
type textarea "x"
type textarea "Delta Phi 0"
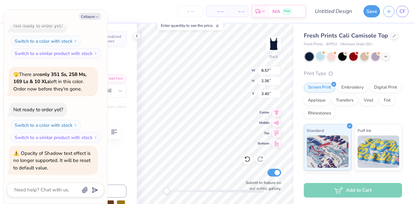
type textarea "x"
type textarea "Delta Phi e0"
type textarea "x"
type textarea "Delta Phi 0"
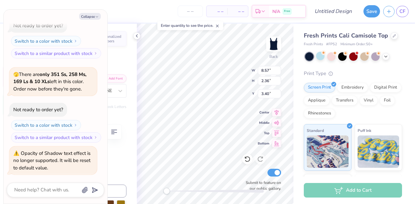
type textarea "x"
type textarea "Delta Phi E0"
type textarea "x"
type textarea "Delta Phi Ep0"
type textarea "x"
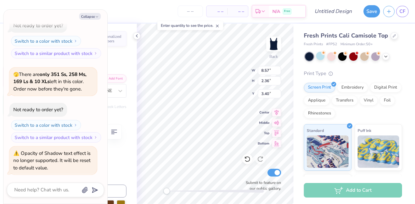
type textarea "Delta Phi Eps0"
type textarea "x"
type textarea "Delta Phi Epsi0"
type textarea "x"
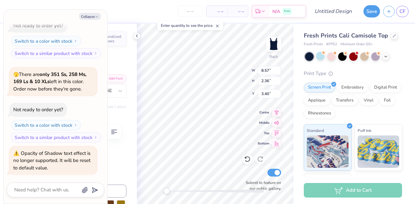
type textarea "Delta Phi Epsil0"
type textarea "x"
type textarea "Delta Phi Epsilo0"
type textarea "x"
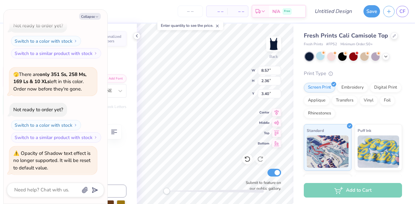
type textarea "Delta Phi Epsilon0"
click at [358, 73] on div "Print Type" at bounding box center [353, 73] width 98 height 7
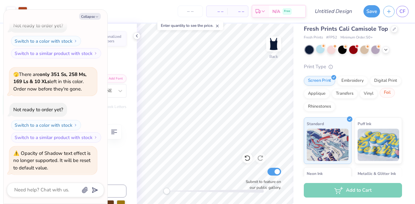
scroll to position [6, 0]
click at [87, 165] on div "Opacity of Shadow text effect is no longer supported. It will be reset to defau…" at bounding box center [53, 161] width 80 height 22
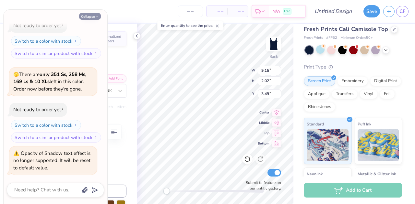
click at [95, 17] on icon "button" at bounding box center [97, 17] width 4 height 4
type textarea "x"
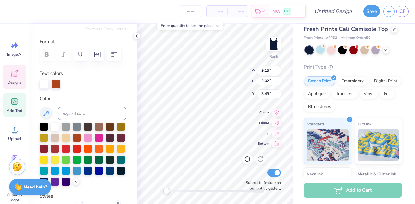
scroll to position [77, 0]
click at [55, 83] on div at bounding box center [55, 83] width 9 height 9
click at [58, 80] on div at bounding box center [55, 84] width 9 height 9
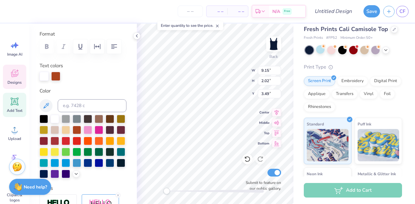
click at [57, 179] on div at bounding box center [83, 147] width 87 height 64
click at [75, 174] on polyline at bounding box center [76, 173] width 3 height 1
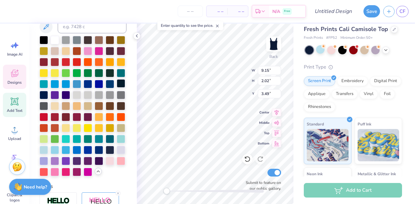
scroll to position [175, 0]
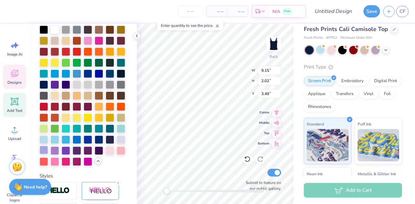
click at [48, 155] on div at bounding box center [44, 150] width 8 height 8
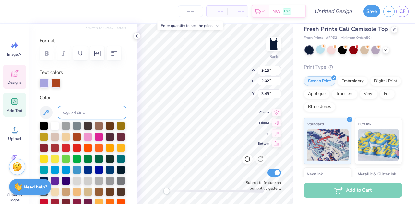
scroll to position [78, 0]
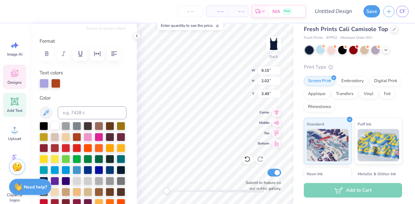
click at [53, 127] on div at bounding box center [55, 126] width 8 height 8
click at [58, 85] on div at bounding box center [55, 82] width 9 height 9
click at [50, 114] on icon at bounding box center [46, 113] width 8 height 8
click at [59, 80] on div at bounding box center [55, 83] width 9 height 9
click at [57, 81] on div at bounding box center [55, 82] width 9 height 9
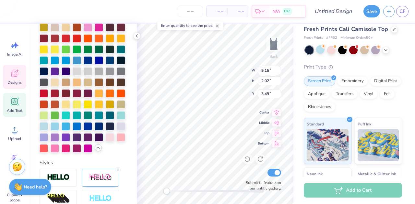
scroll to position [191, 0]
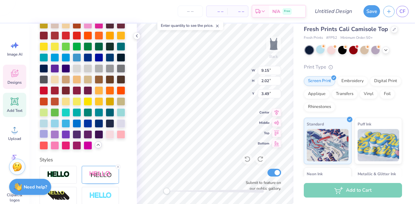
click at [48, 138] on div at bounding box center [44, 134] width 8 height 8
click at [59, 138] on div at bounding box center [55, 134] width 8 height 8
click at [48, 138] on div at bounding box center [44, 134] width 8 height 8
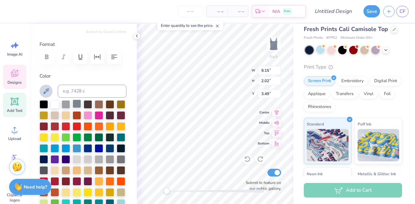
scroll to position [75, 0]
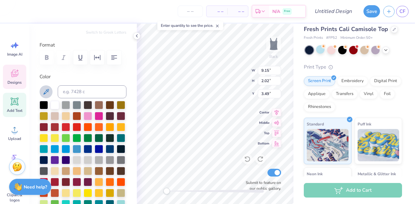
click at [56, 103] on div at bounding box center [55, 105] width 8 height 8
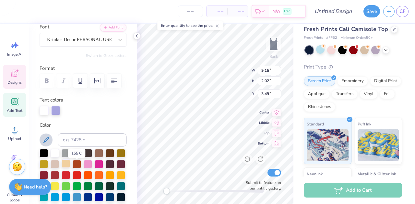
scroll to position [48, 0]
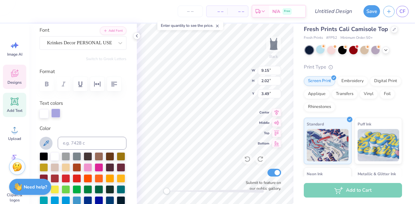
click at [56, 115] on div at bounding box center [55, 113] width 9 height 9
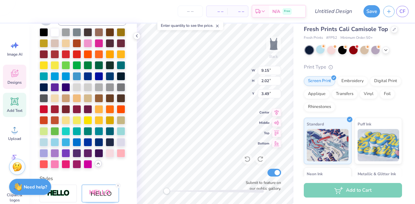
scroll to position [178, 0]
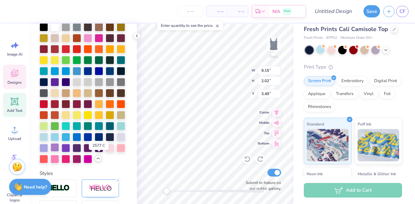
click at [59, 152] on div at bounding box center [55, 148] width 8 height 8
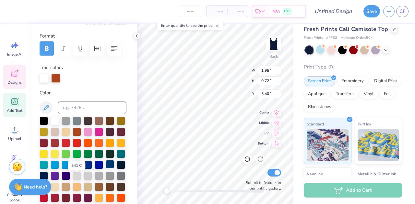
scroll to position [80, 0]
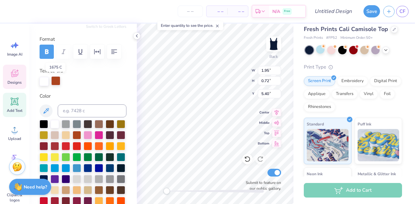
click at [56, 81] on div at bounding box center [55, 80] width 9 height 9
click at [46, 112] on icon at bounding box center [46, 111] width 6 height 6
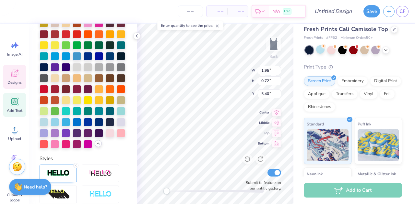
scroll to position [194, 0]
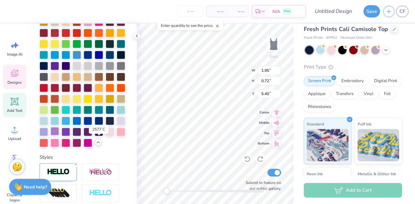
click at [59, 136] on div at bounding box center [55, 131] width 8 height 8
type textarea "2"
type textarea "1917"
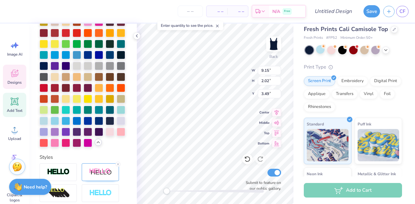
type textarea "0"
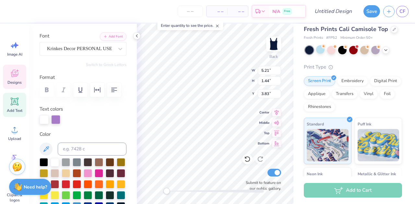
scroll to position [0, 0]
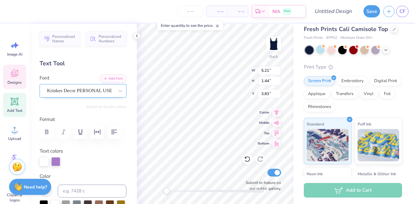
click at [79, 90] on div "Krinkes Decor PERSONAL USE" at bounding box center [80, 91] width 68 height 10
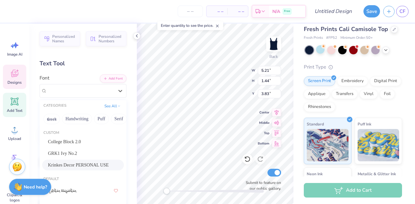
click at [80, 164] on span "Krinkes Decor PERSONAL USE" at bounding box center [78, 165] width 61 height 7
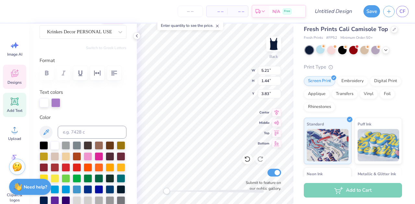
scroll to position [59, 0]
click at [13, 107] on div "Add Text" at bounding box center [14, 105] width 23 height 24
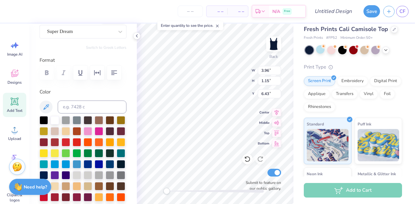
type input "3.96"
type input "1.15"
type input "6.43"
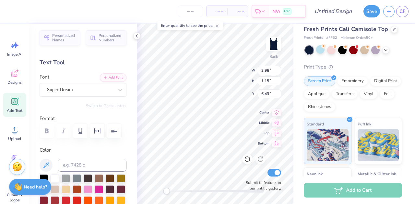
scroll to position [0, 0]
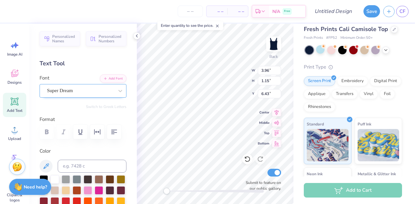
click at [92, 88] on div "Super Dream" at bounding box center [80, 91] width 68 height 10
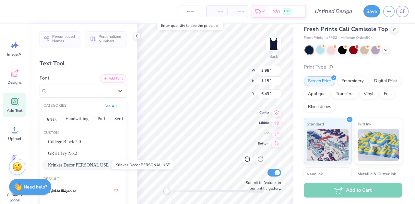
click at [91, 166] on span "Krinkes Decor PERSONAL USE" at bounding box center [78, 165] width 61 height 7
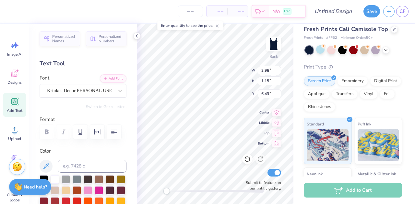
scroll to position [5, 1]
type textarea "T"
type textarea "Dphie"
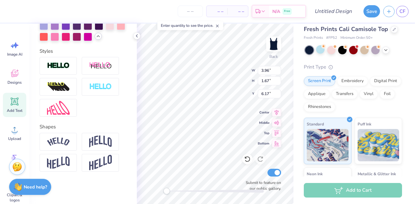
scroll to position [296, 0]
click at [97, 69] on img at bounding box center [100, 66] width 23 height 8
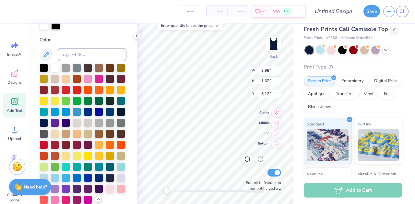
scroll to position [135, 0]
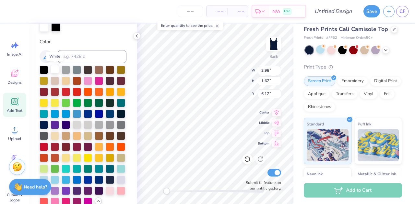
click at [55, 72] on div at bounding box center [55, 69] width 8 height 8
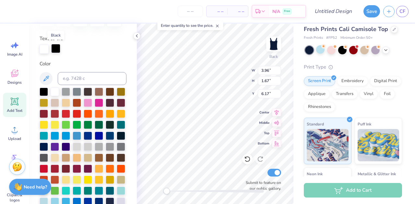
click at [57, 50] on div at bounding box center [55, 48] width 9 height 9
click at [56, 92] on div at bounding box center [55, 91] width 8 height 8
click at [45, 49] on div at bounding box center [44, 49] width 9 height 9
click at [45, 49] on div at bounding box center [44, 48] width 9 height 9
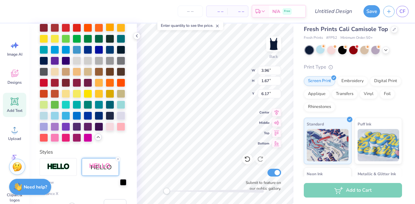
scroll to position [200, 0]
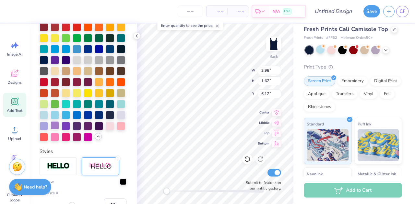
click at [59, 130] on div at bounding box center [55, 126] width 8 height 8
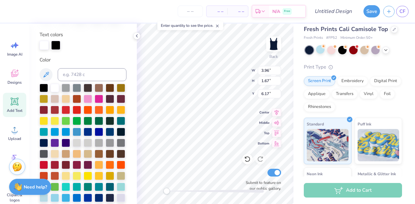
scroll to position [117, 0]
